Goal: Task Accomplishment & Management: Manage account settings

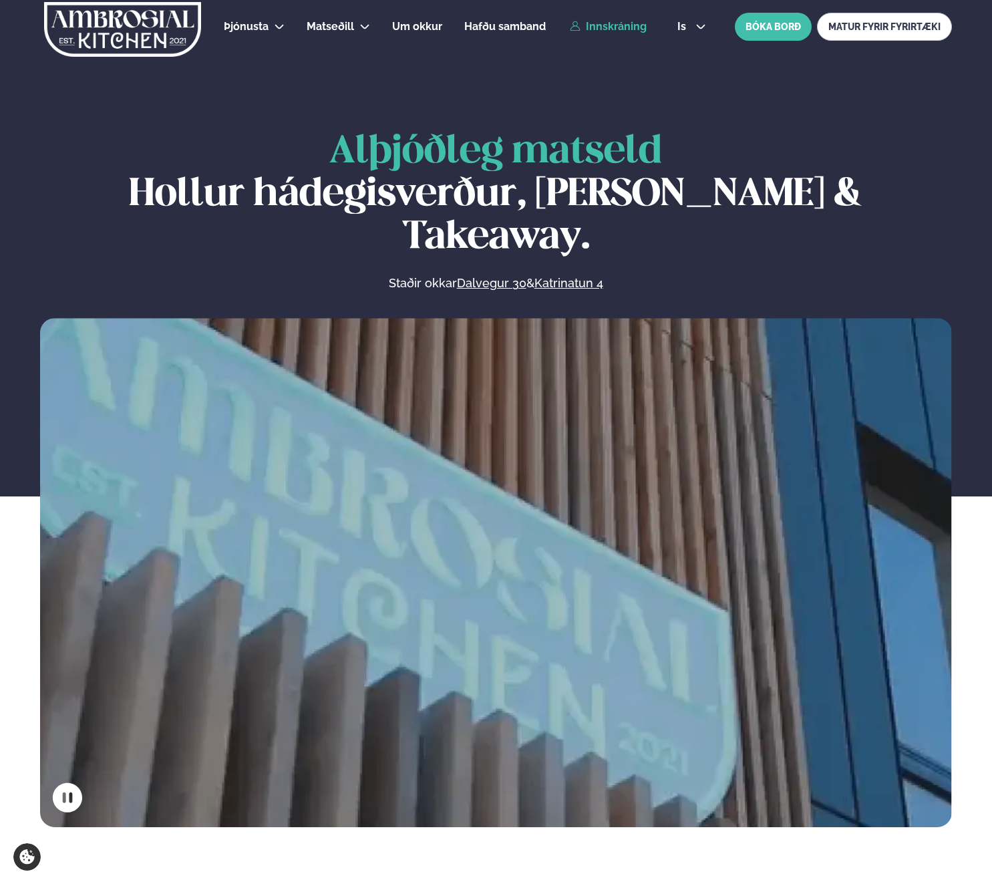
click at [627, 27] on link "Innskráning" at bounding box center [608, 27] width 77 height 12
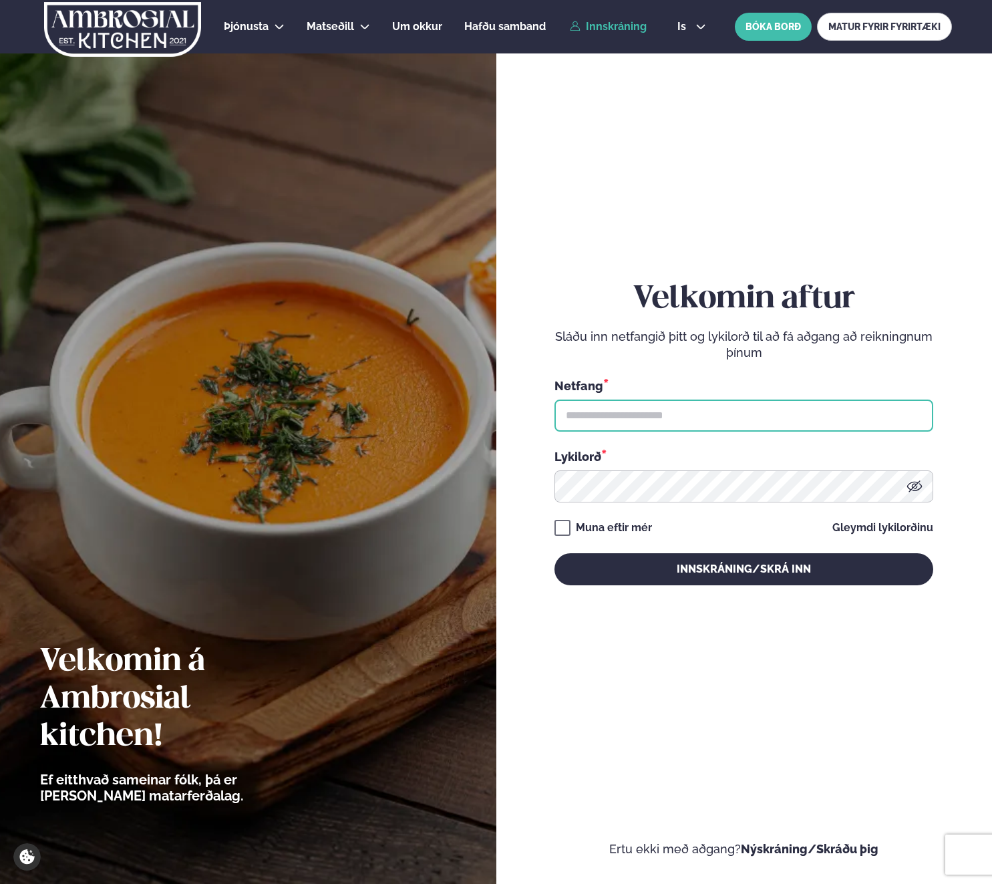
click at [627, 409] on input "text" at bounding box center [743, 415] width 379 height 32
type input "**********"
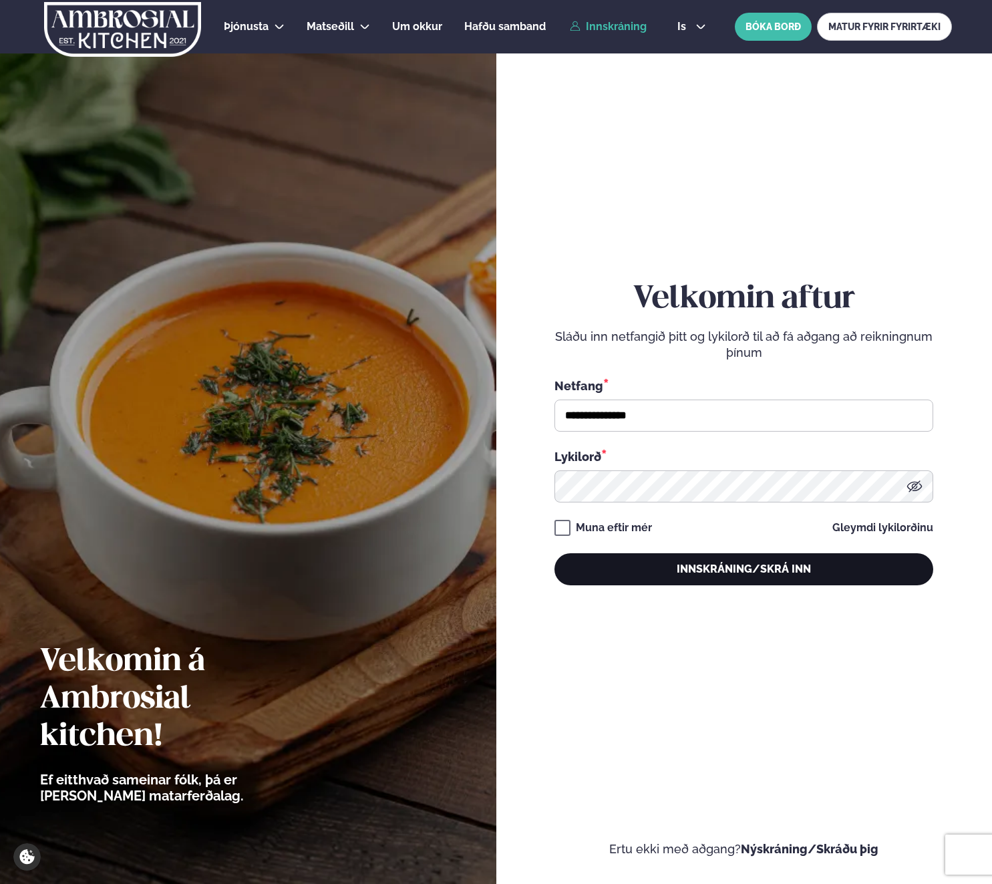
click at [648, 575] on button "Innskráning/Skrá inn" at bounding box center [743, 569] width 379 height 32
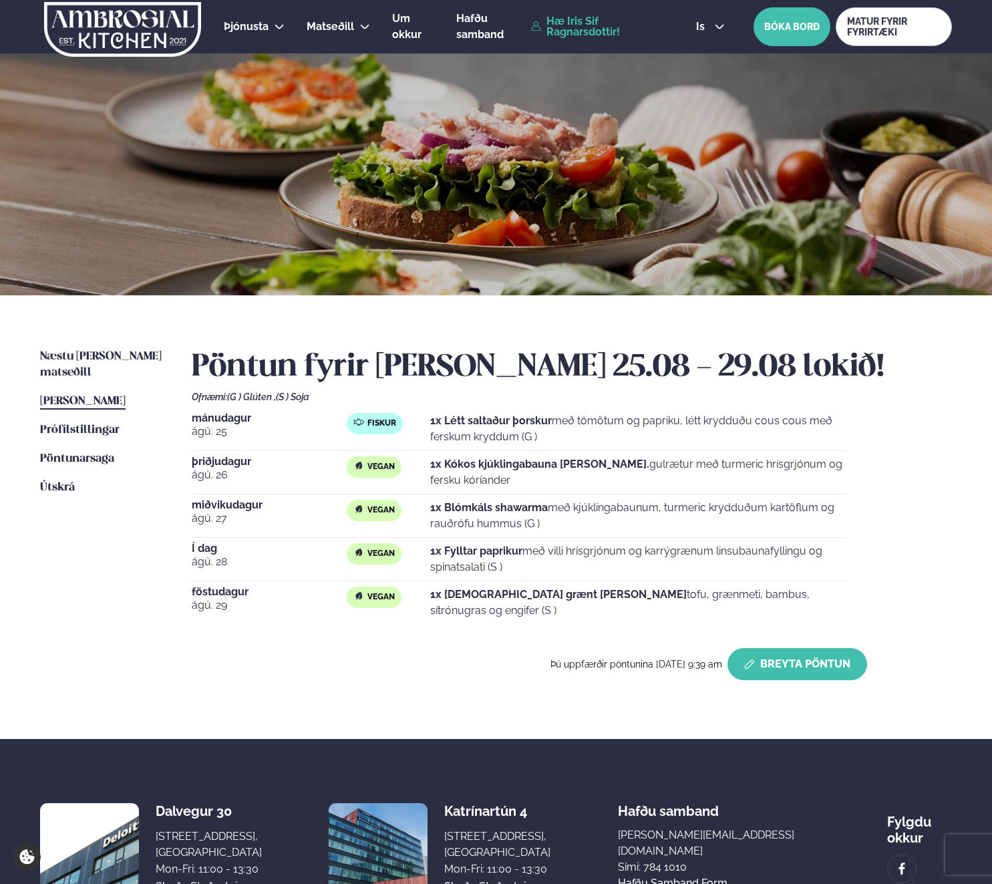
click at [810, 663] on button "Breyta Pöntun" at bounding box center [797, 664] width 140 height 32
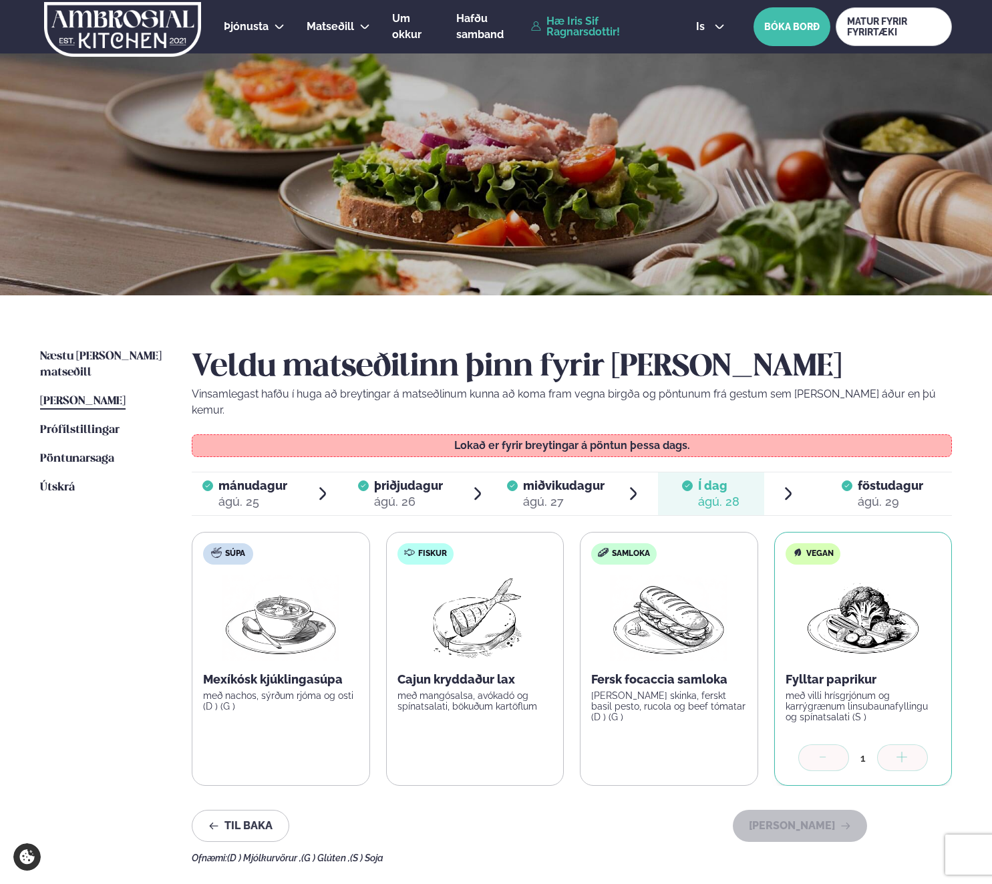
click at [872, 494] on div "ágú. 29" at bounding box center [890, 502] width 65 height 16
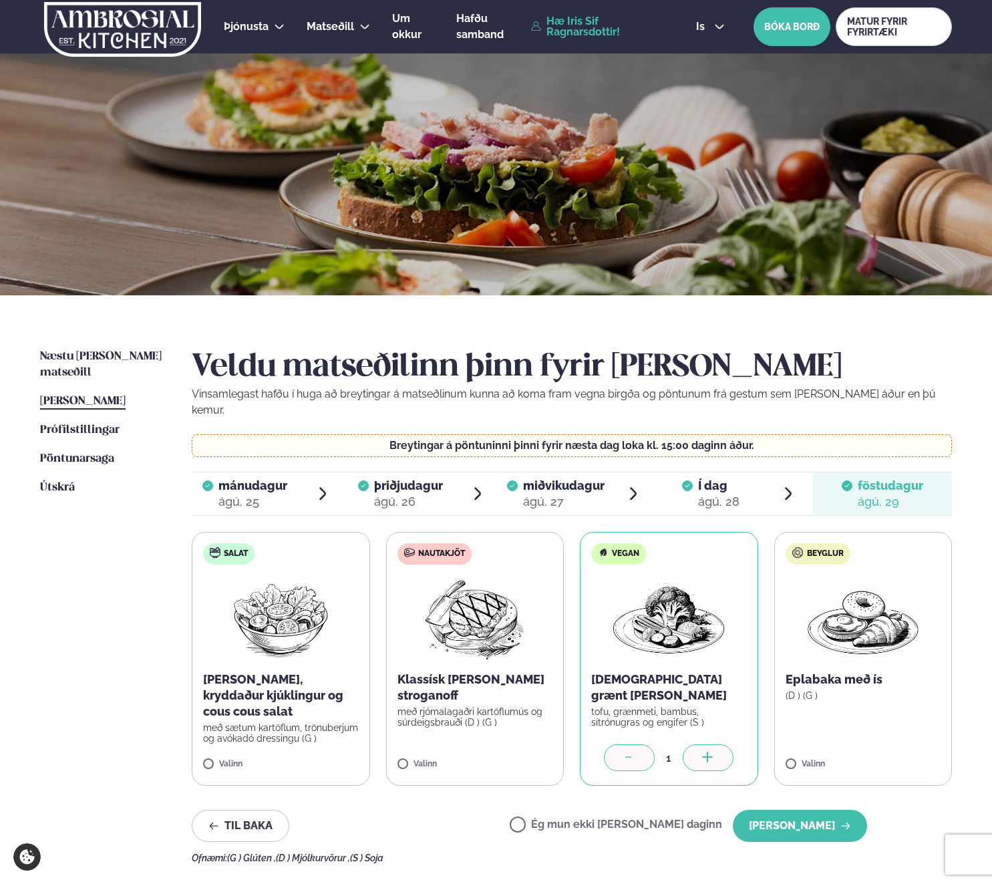
click at [569, 819] on label "Ég mun ekki [PERSON_NAME] daginn" at bounding box center [616, 826] width 212 height 14
click at [801, 813] on button "[PERSON_NAME]" at bounding box center [800, 825] width 134 height 32
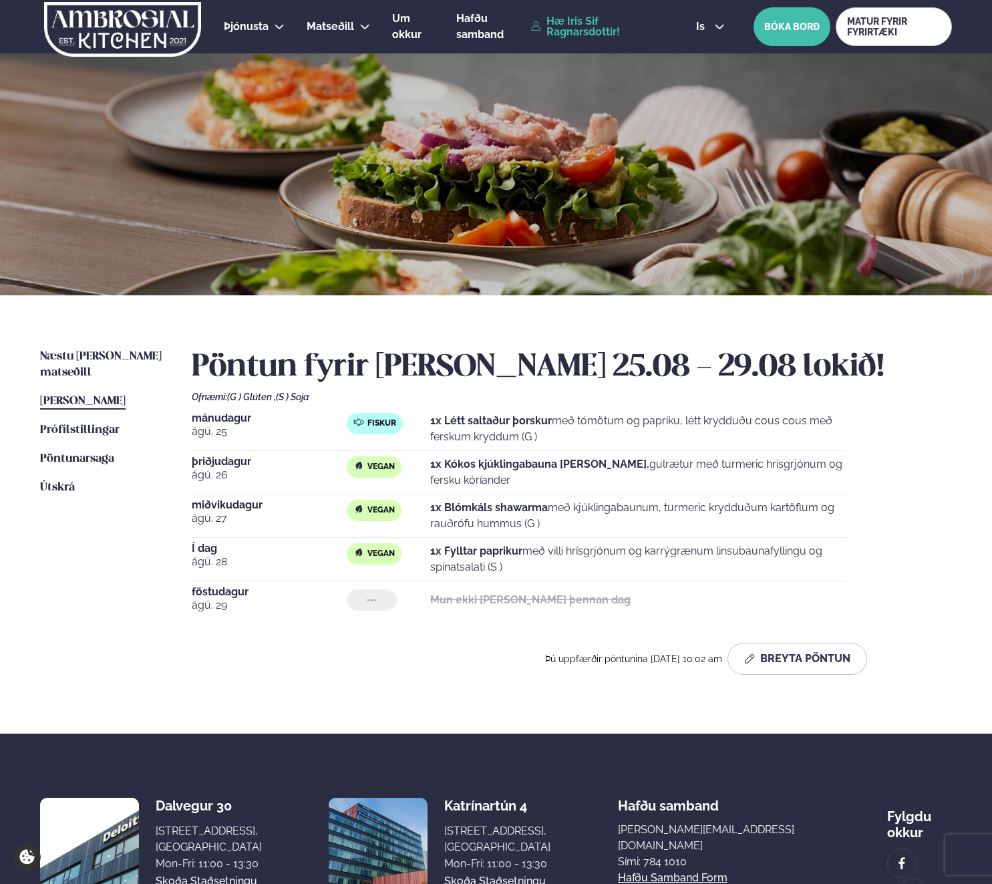
click at [443, 653] on div "Þú uppfærðir pöntunina [DATE] 10:02 am Breyta Pöntun" at bounding box center [529, 658] width 675 height 32
